Goal: Information Seeking & Learning: Learn about a topic

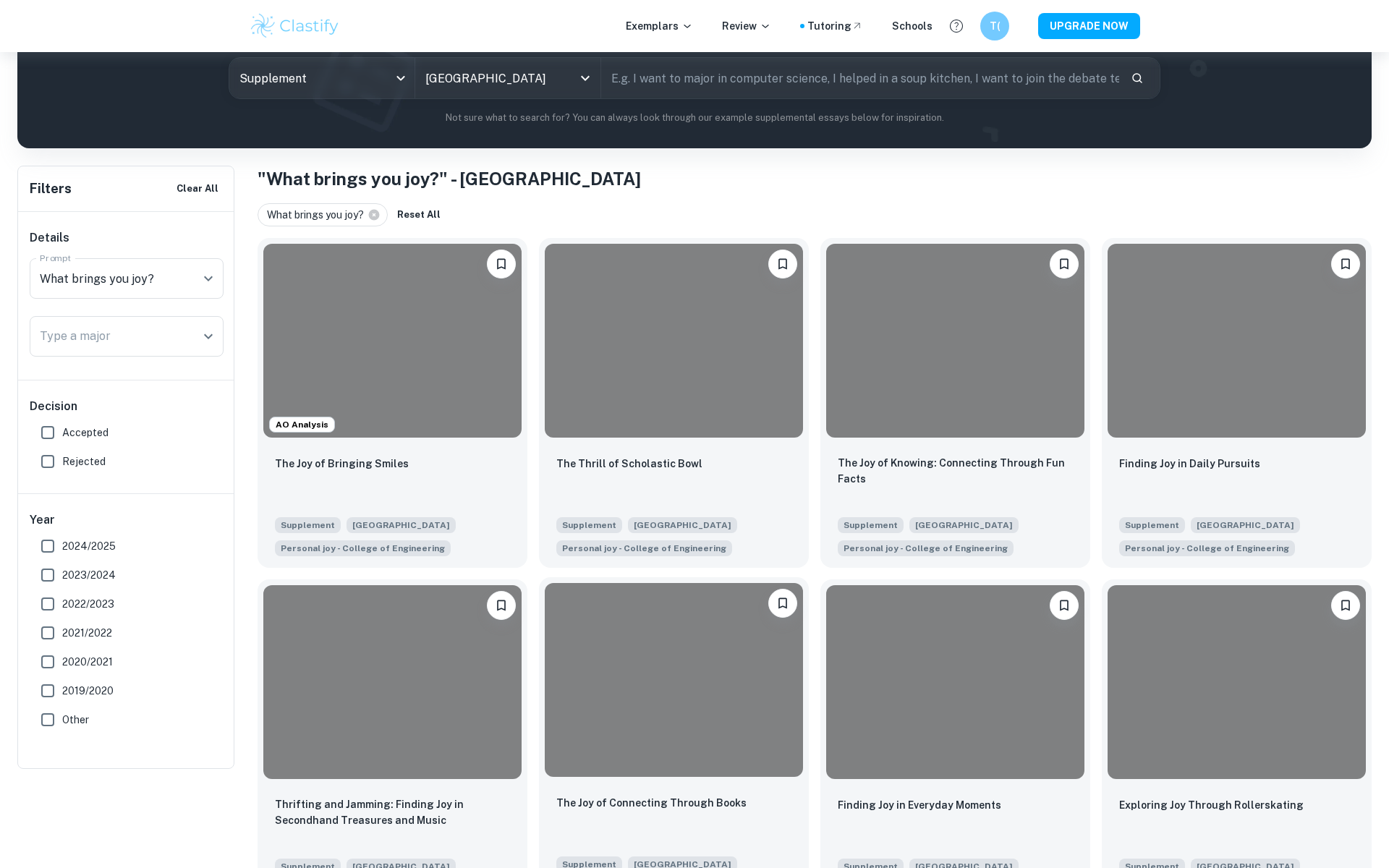
scroll to position [211, 0]
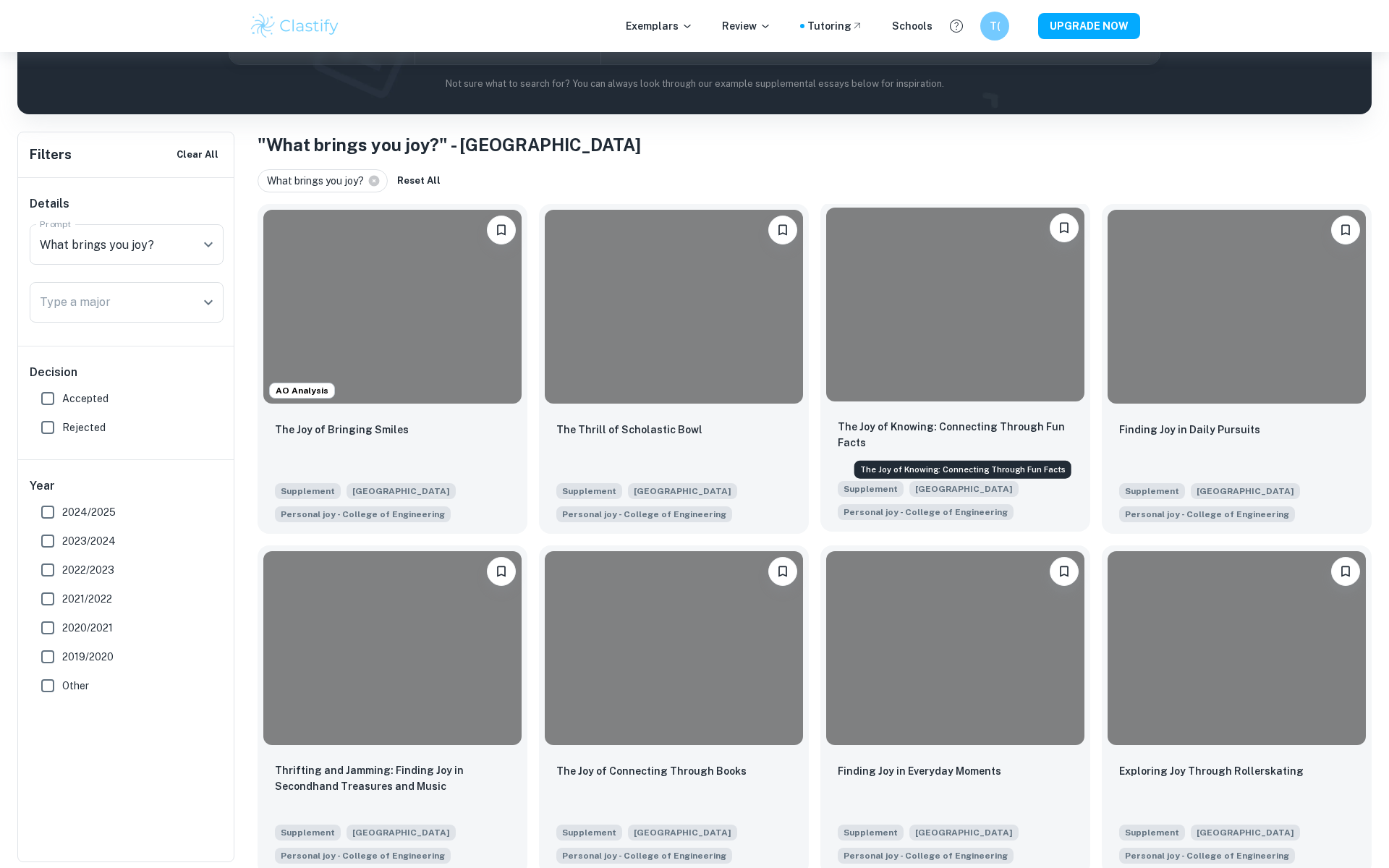
click at [877, 435] on p "The Joy of Knowing: Connecting Through Fun Facts" at bounding box center [956, 435] width 236 height 32
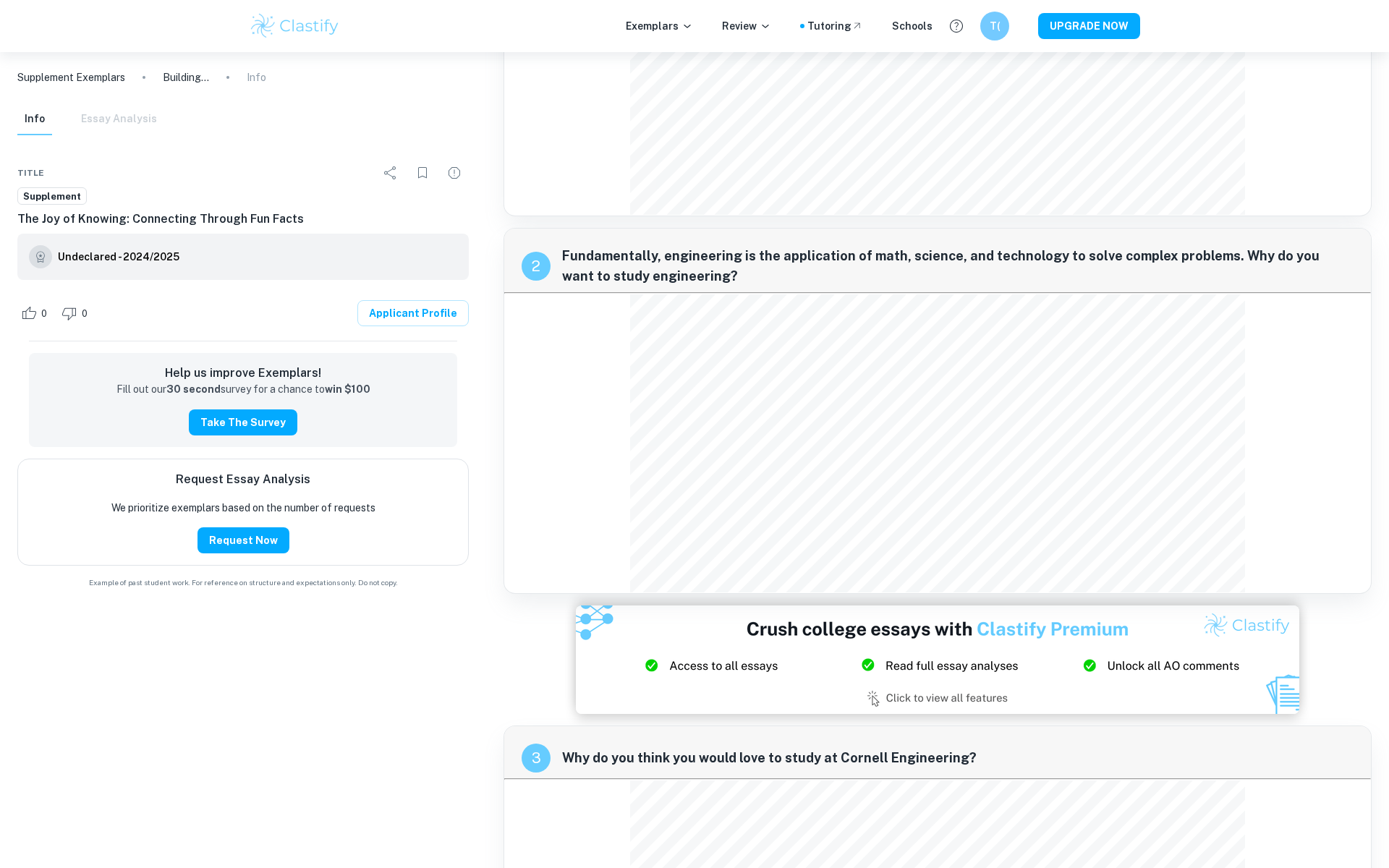
scroll to position [524, 0]
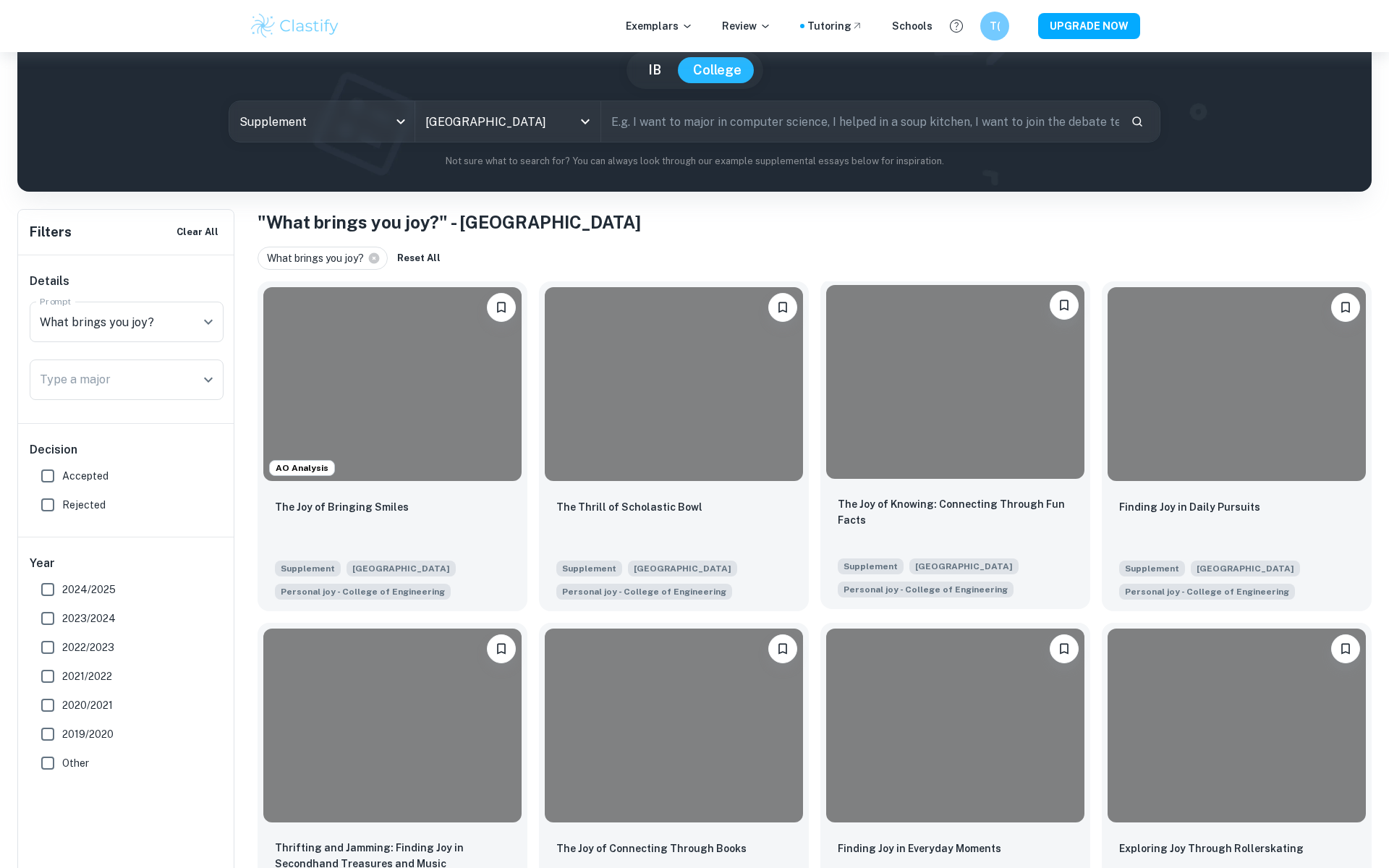
scroll to position [166, 0]
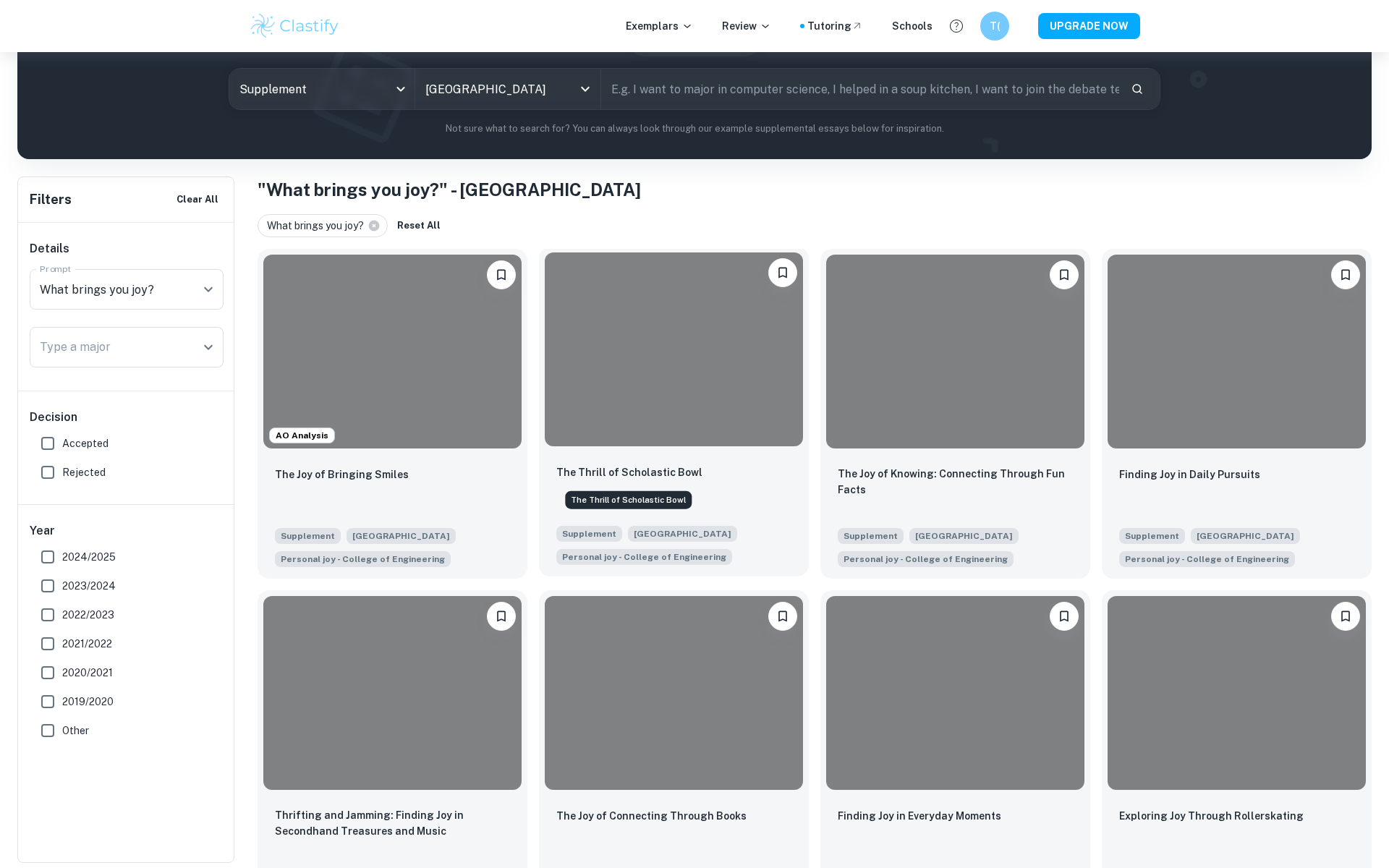
click at [676, 465] on p "The Thrill of Scholastic Bowl" at bounding box center [630, 472] width 146 height 16
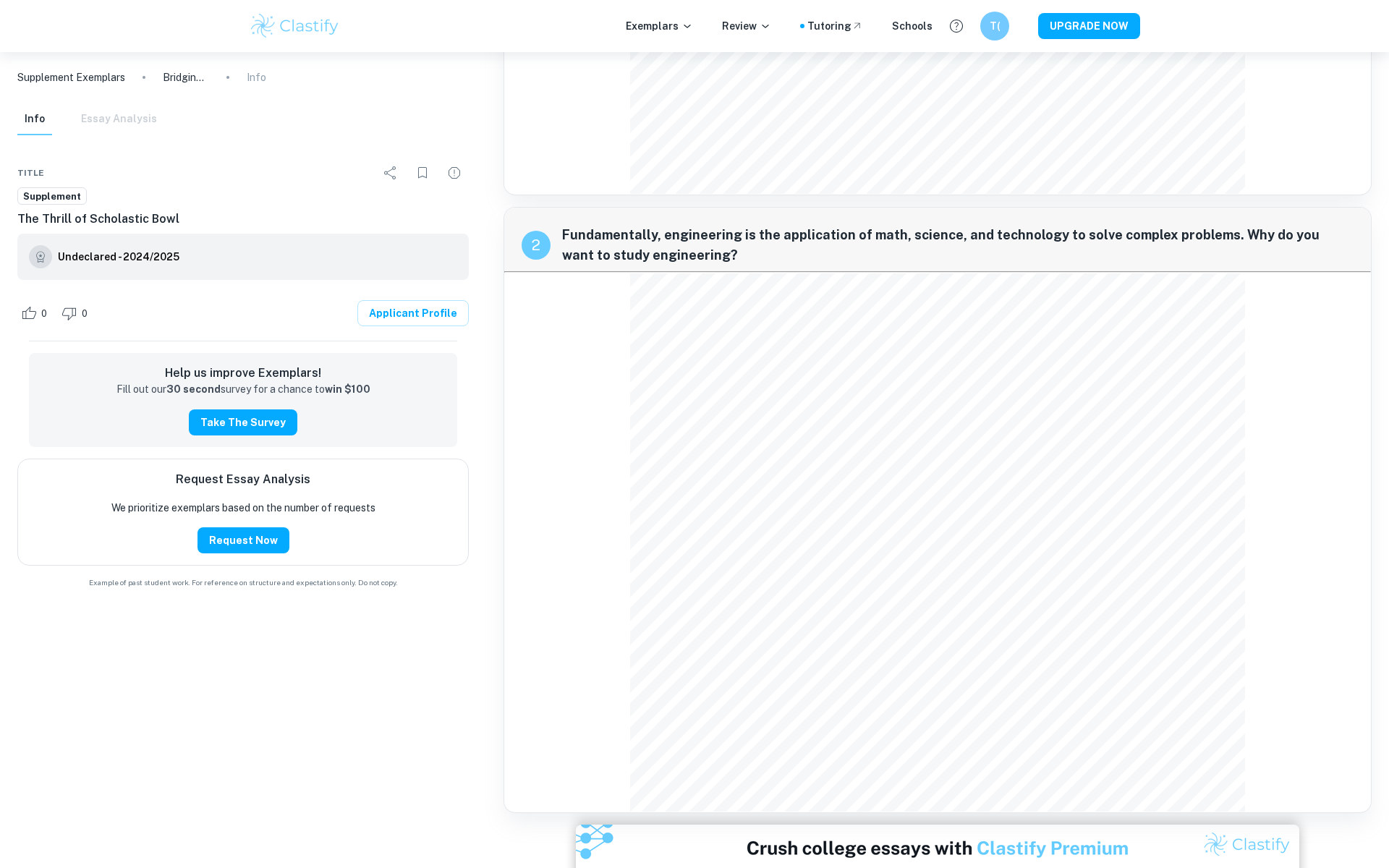
scroll to position [628, 0]
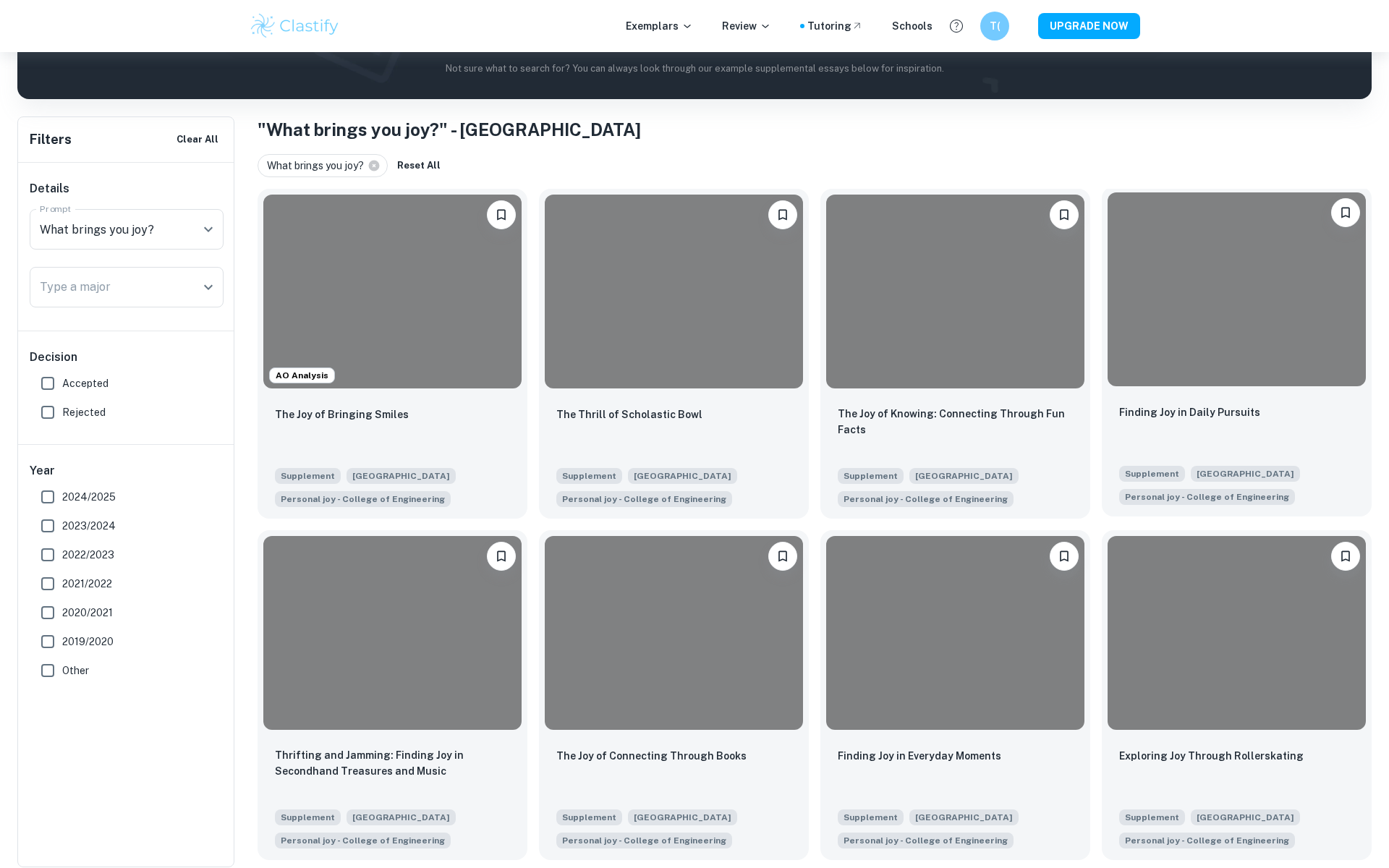
scroll to position [232, 0]
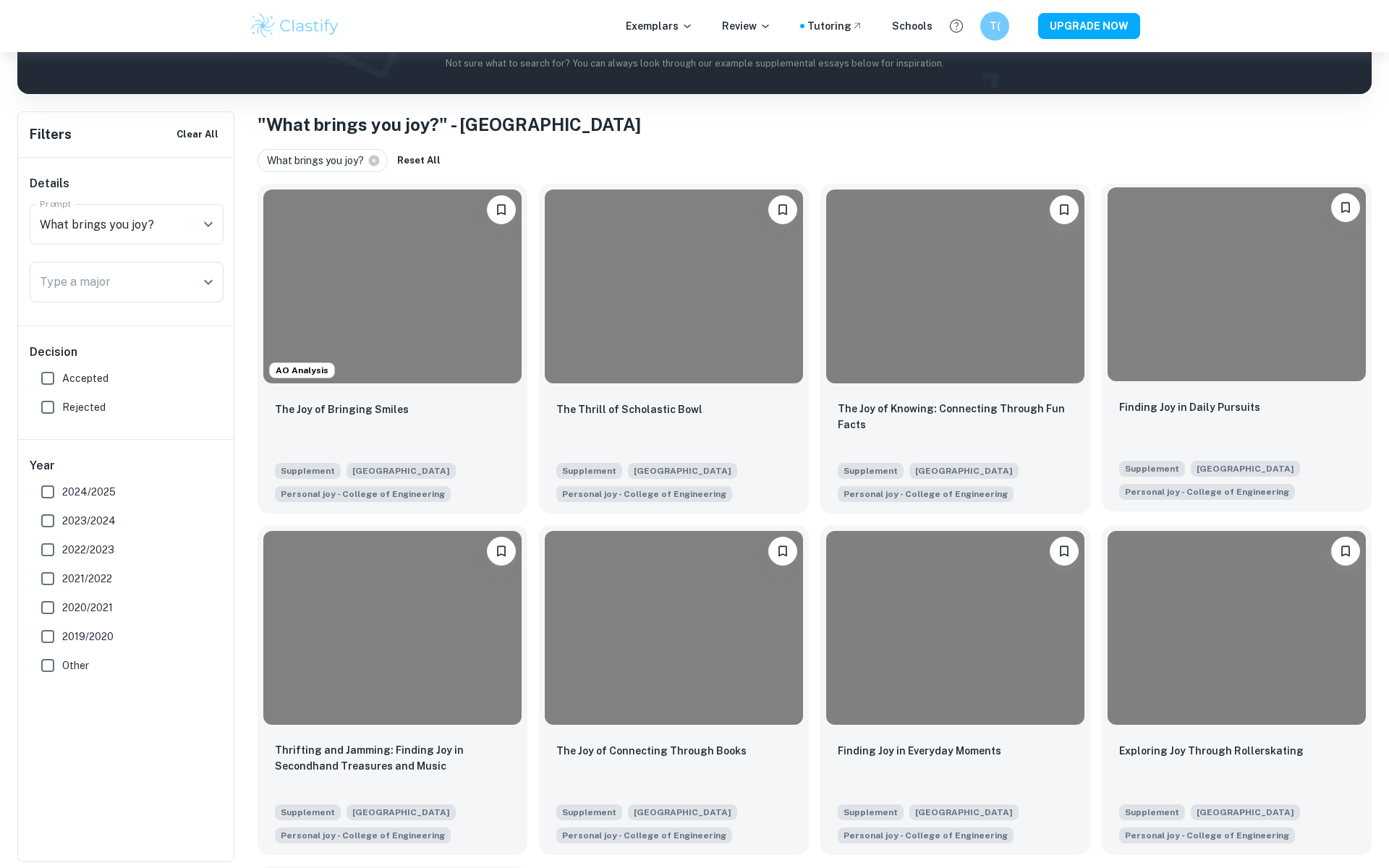
click at [1204, 362] on div at bounding box center [1237, 284] width 258 height 194
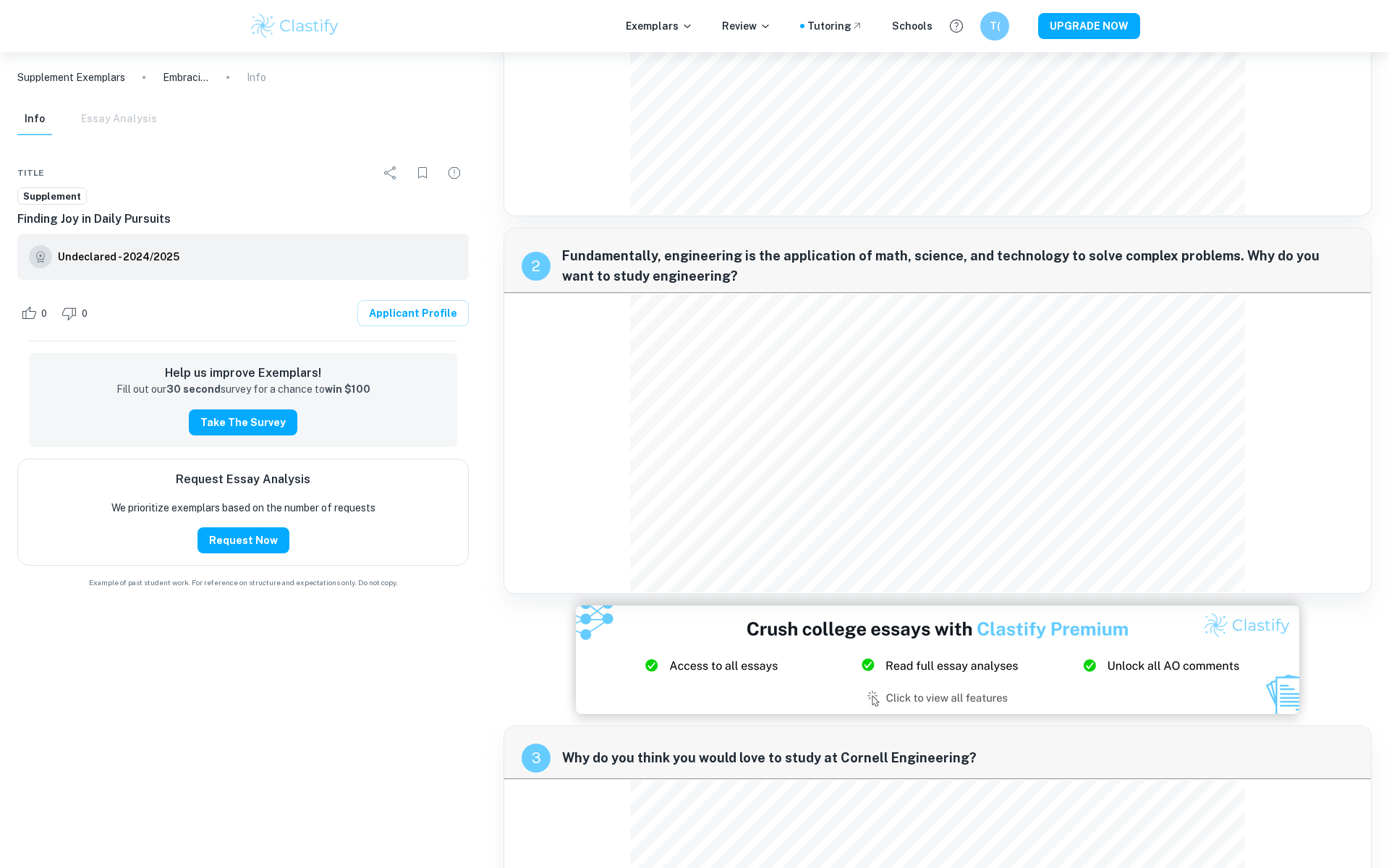
scroll to position [352, 0]
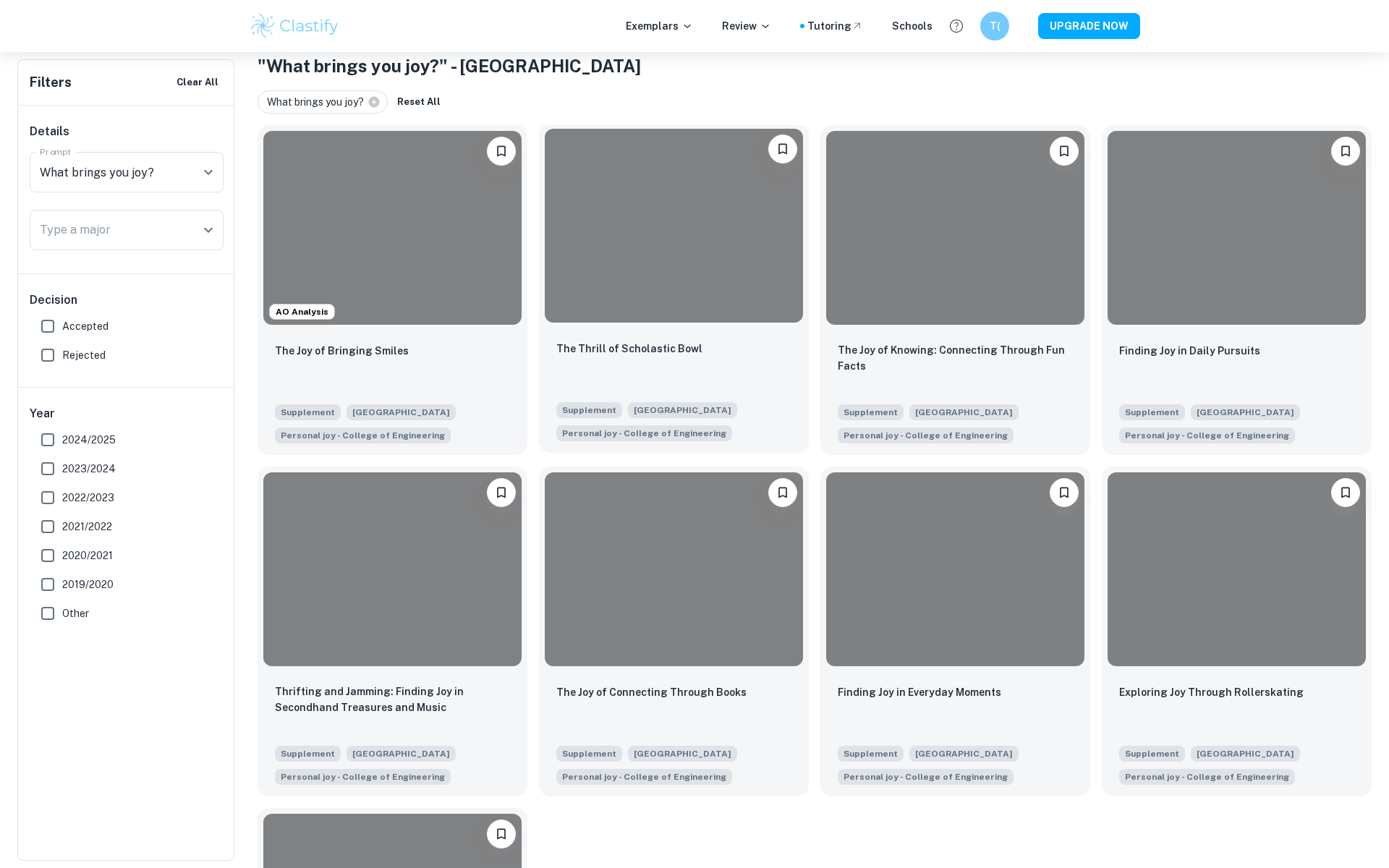
scroll to position [537, 0]
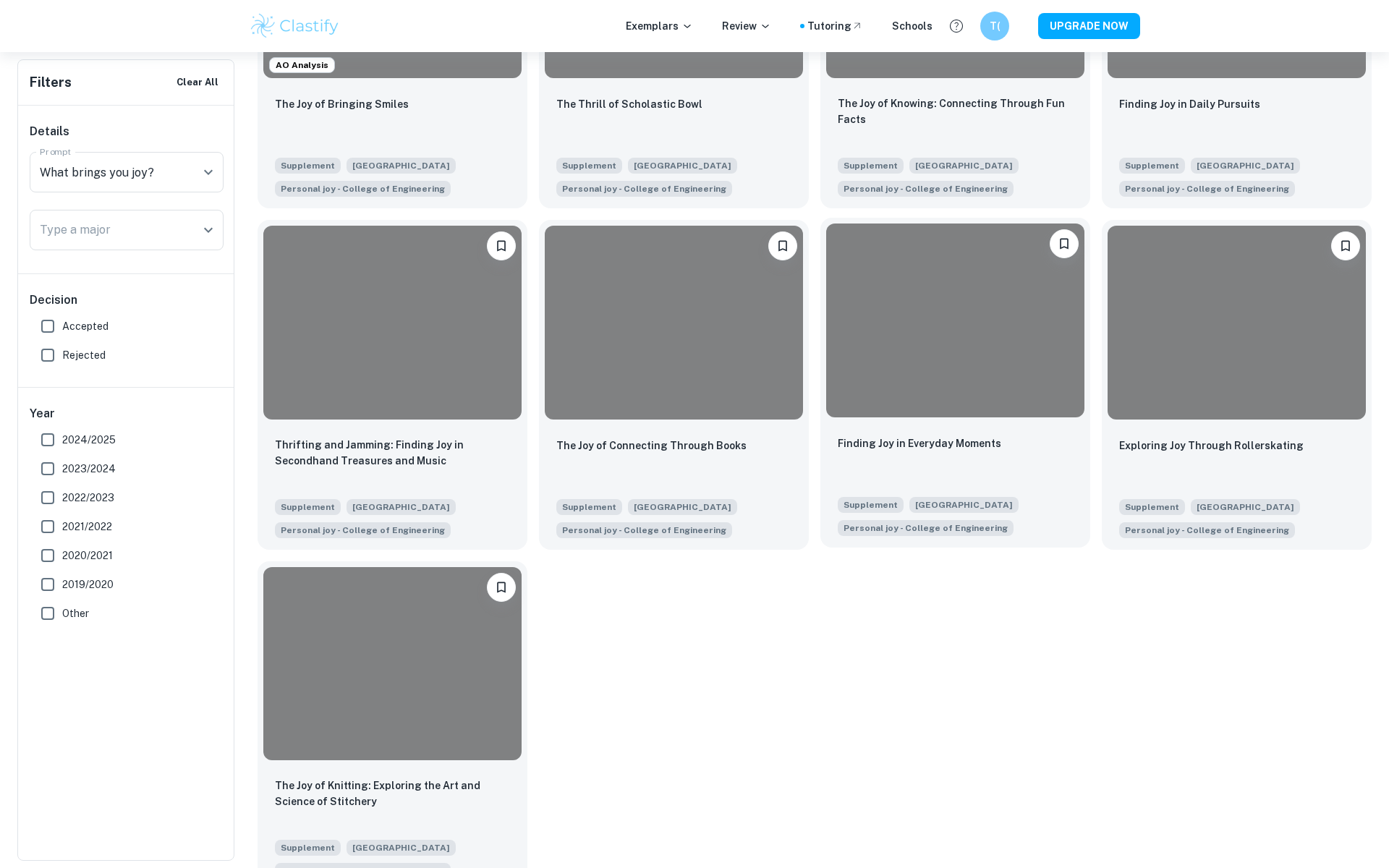
click at [975, 442] on p "Finding Joy in Everyday Moments" at bounding box center [919, 443] width 163 height 16
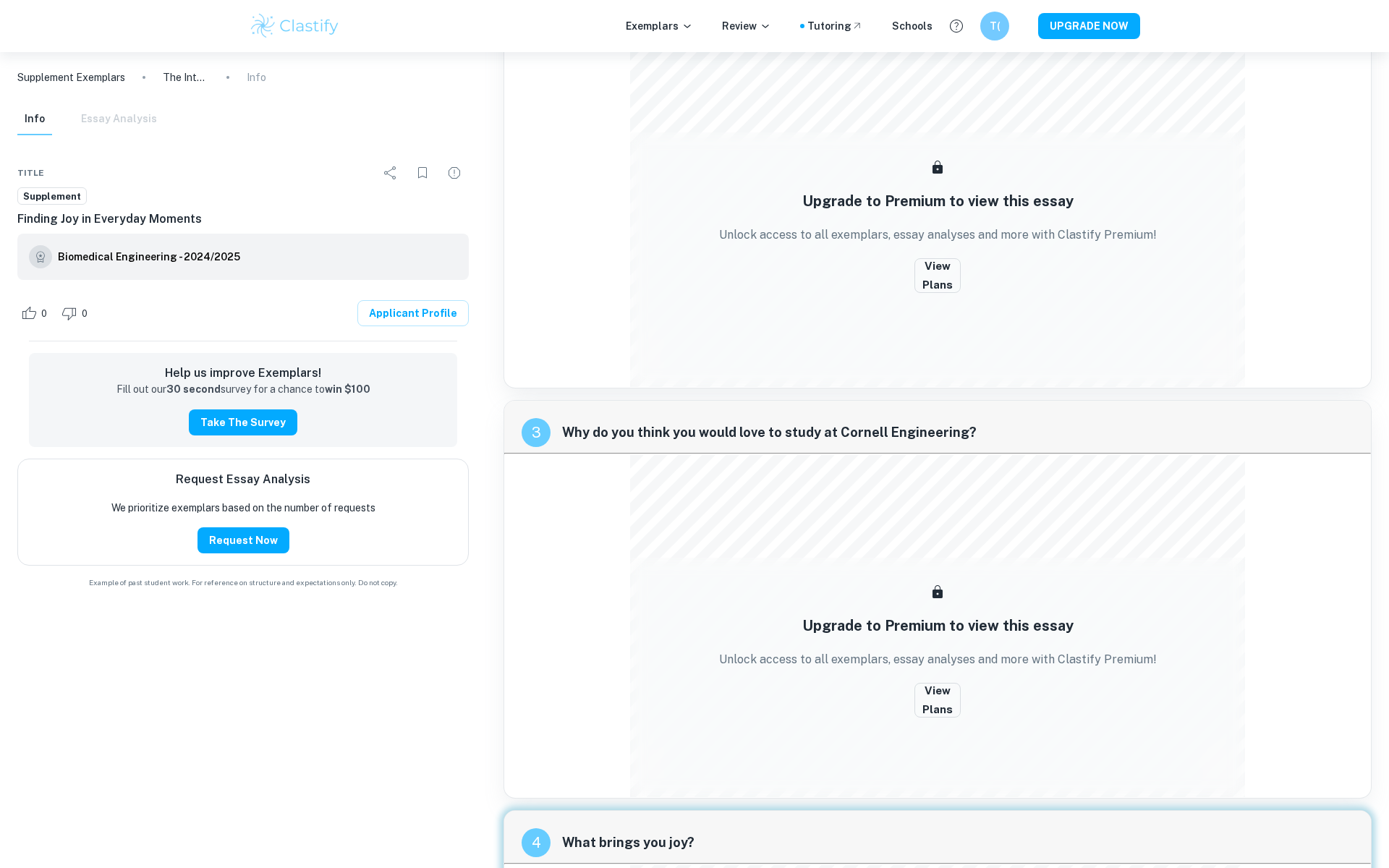
scroll to position [815, 0]
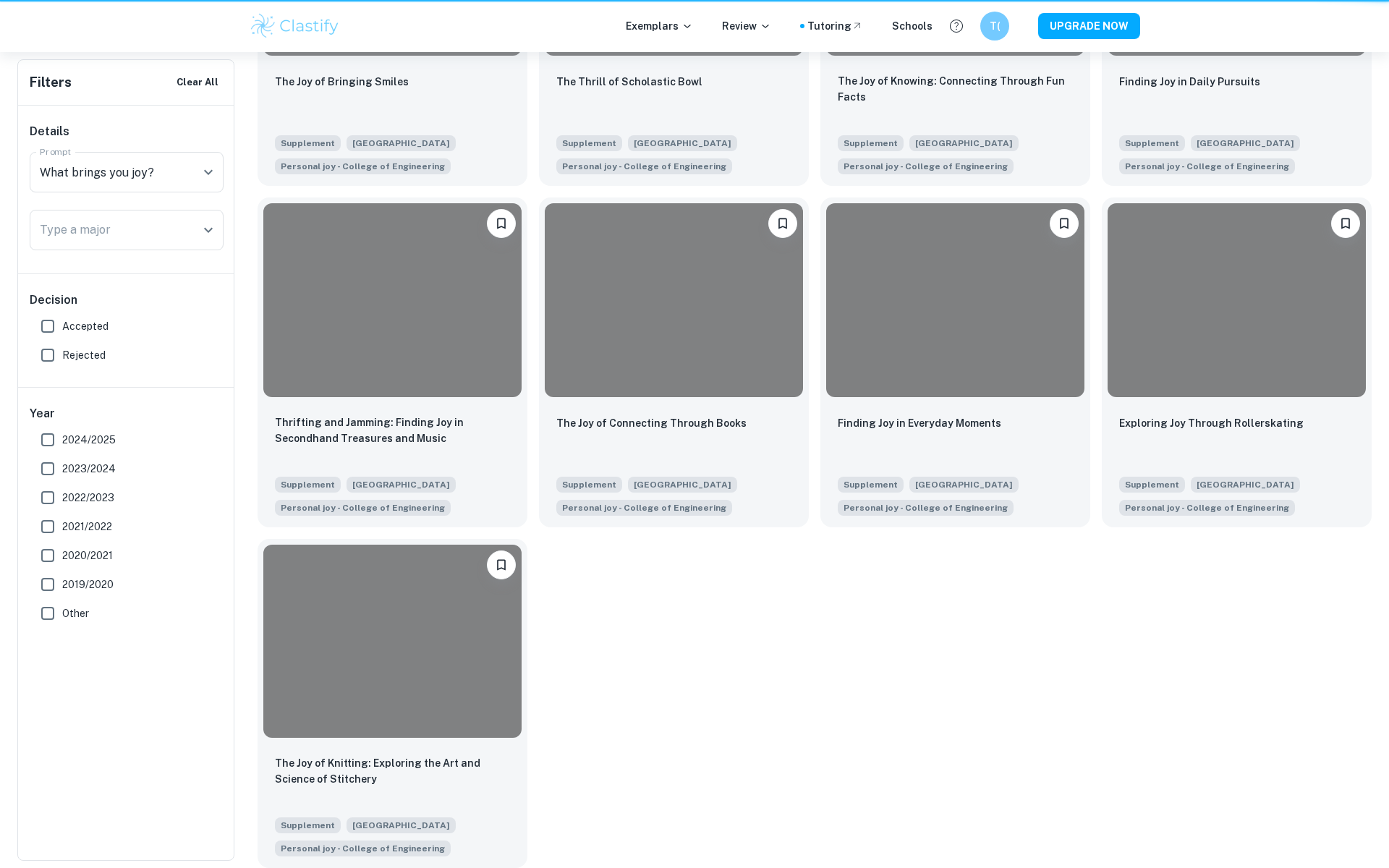
scroll to position [537, 0]
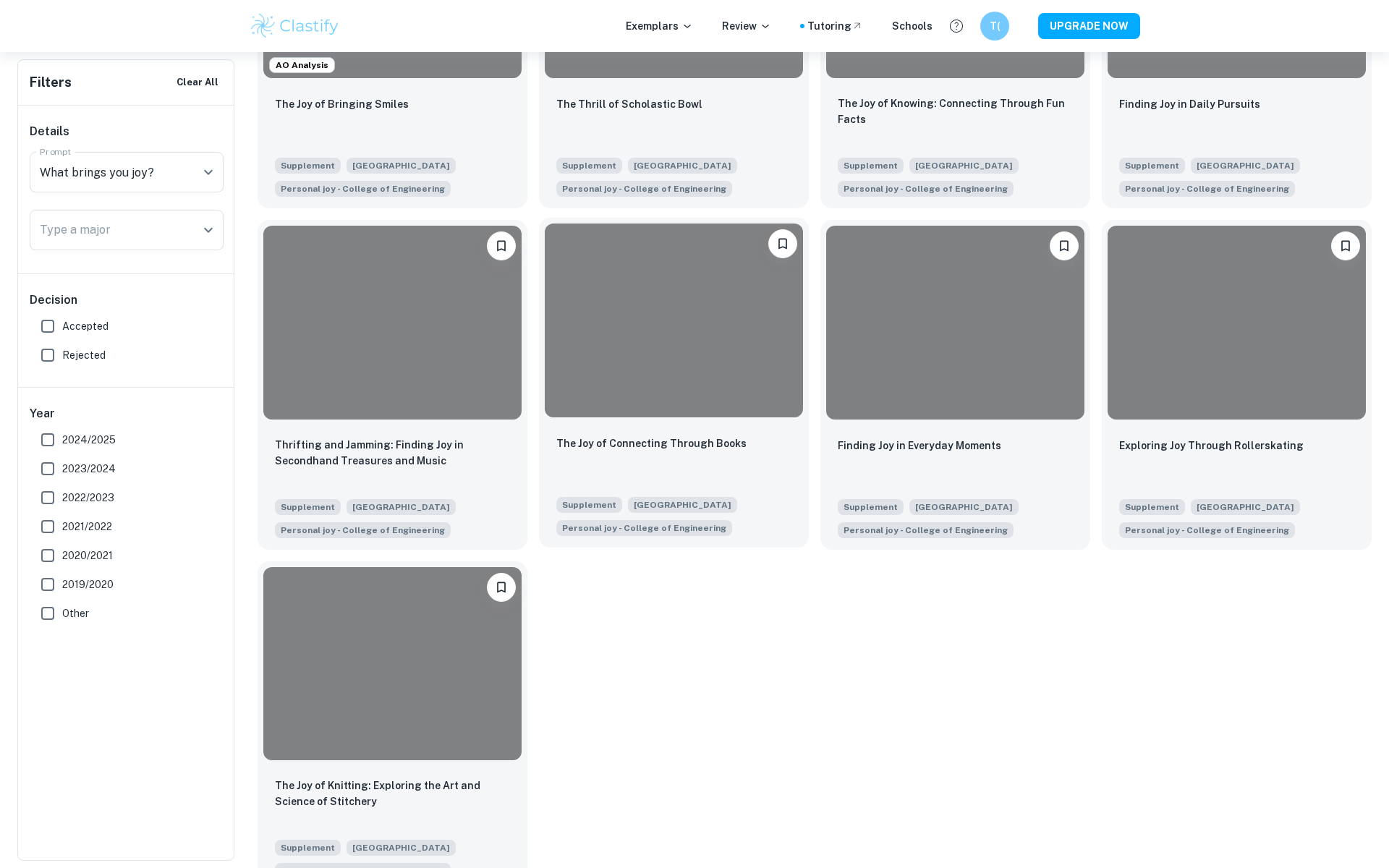
click at [609, 396] on div at bounding box center [674, 320] width 258 height 194
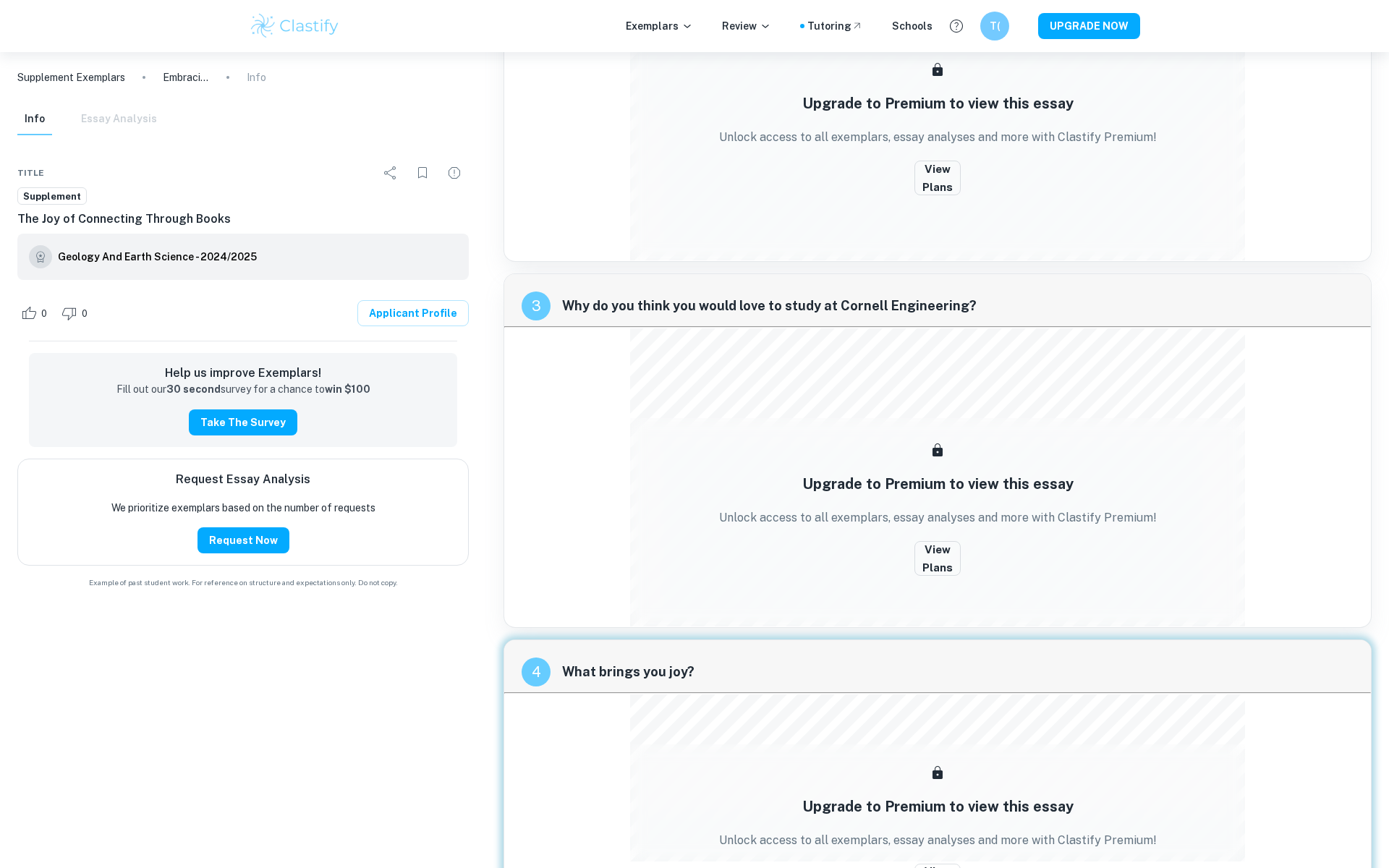
scroll to position [844, 0]
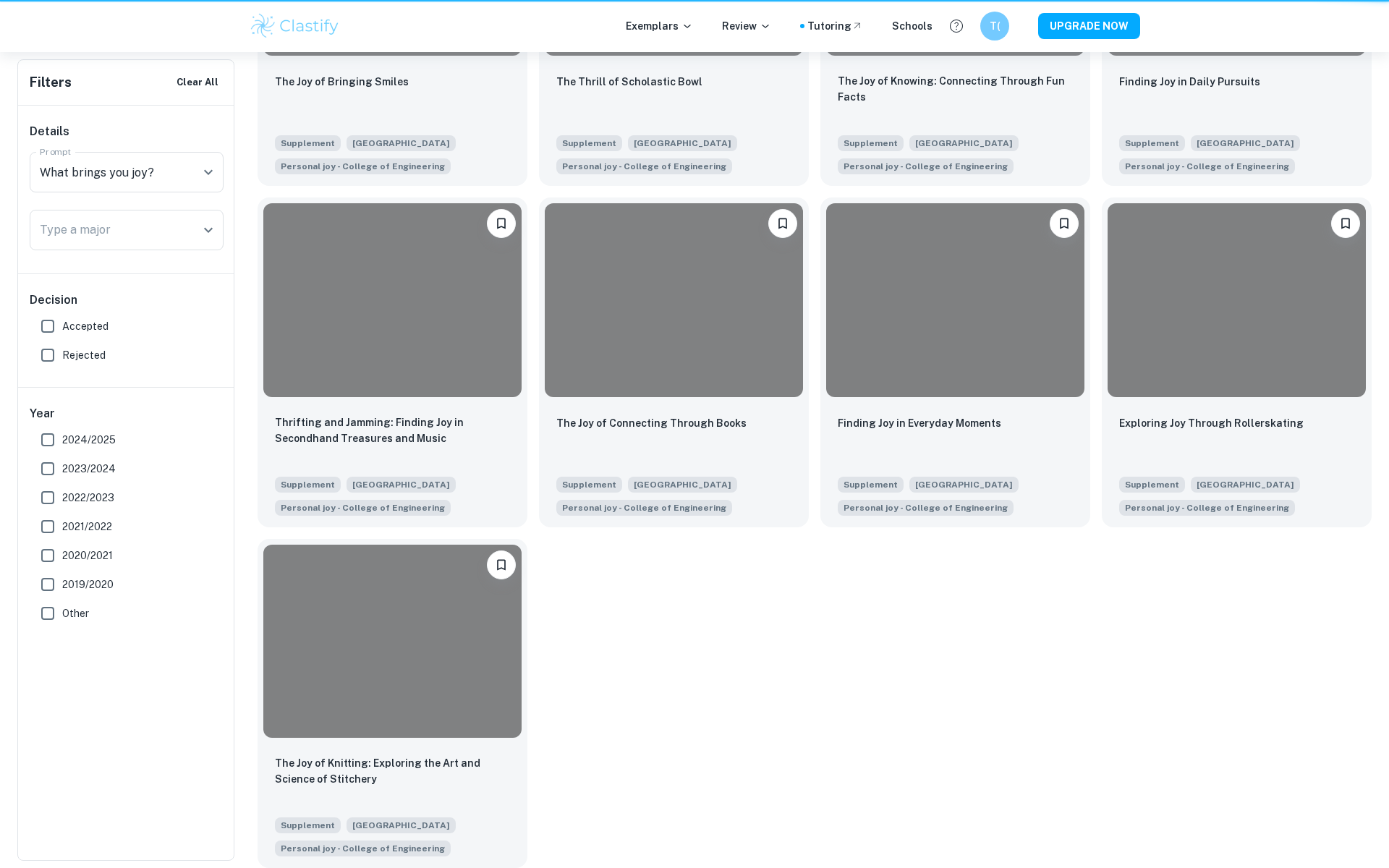
scroll to position [537, 0]
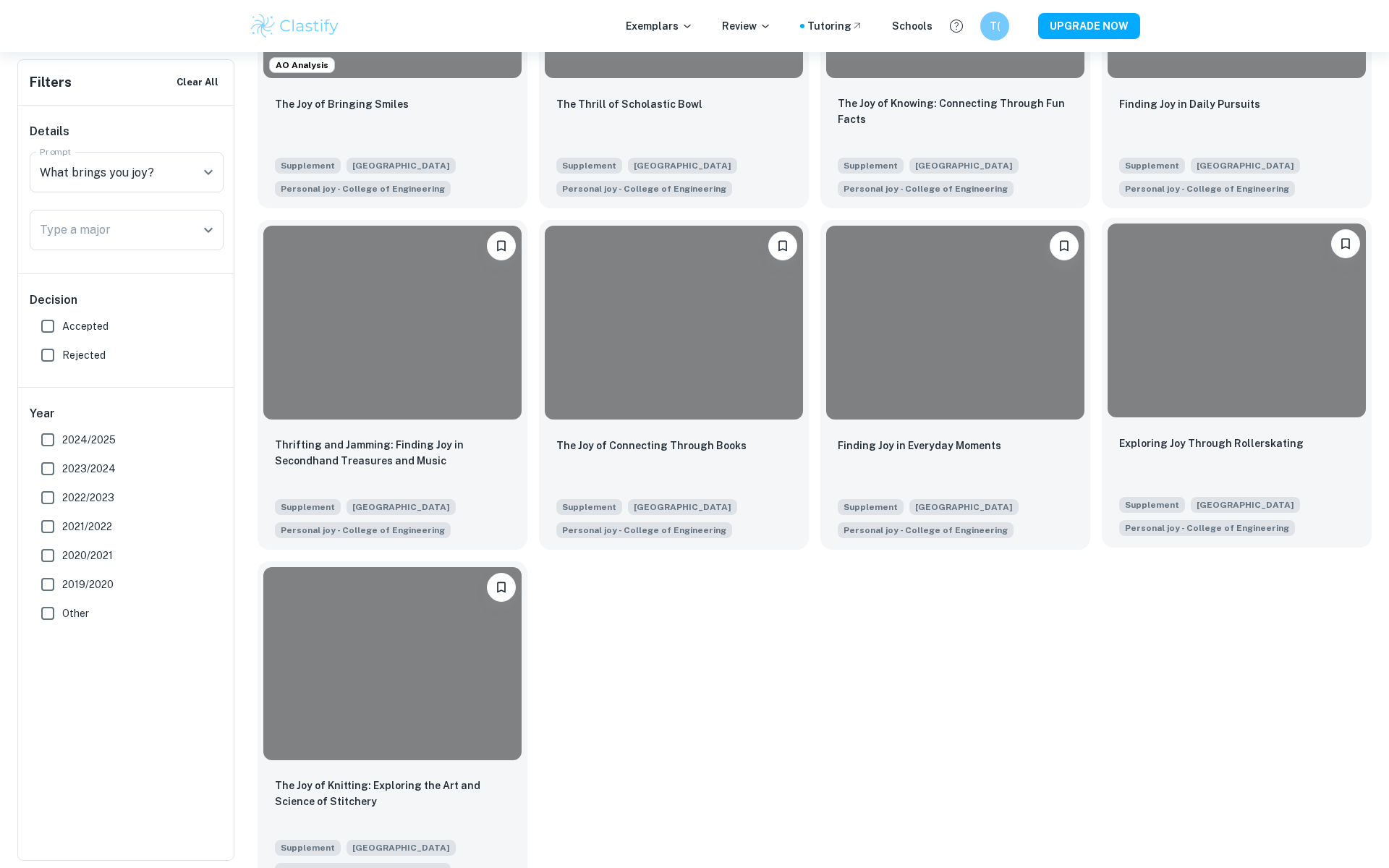
click at [1184, 472] on div "Exploring Joy Through Rollerskating" at bounding box center [1237, 459] width 236 height 49
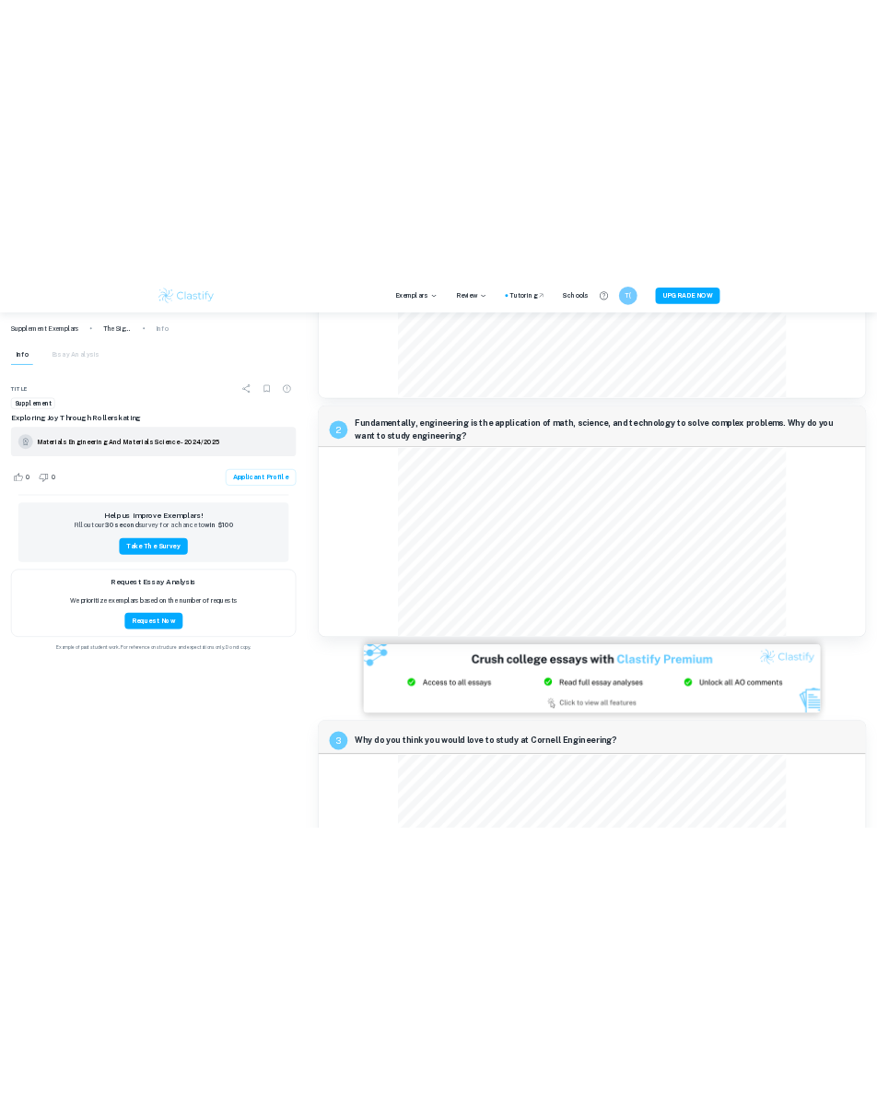
scroll to position [603, 0]
